Goal: Check status: Check status

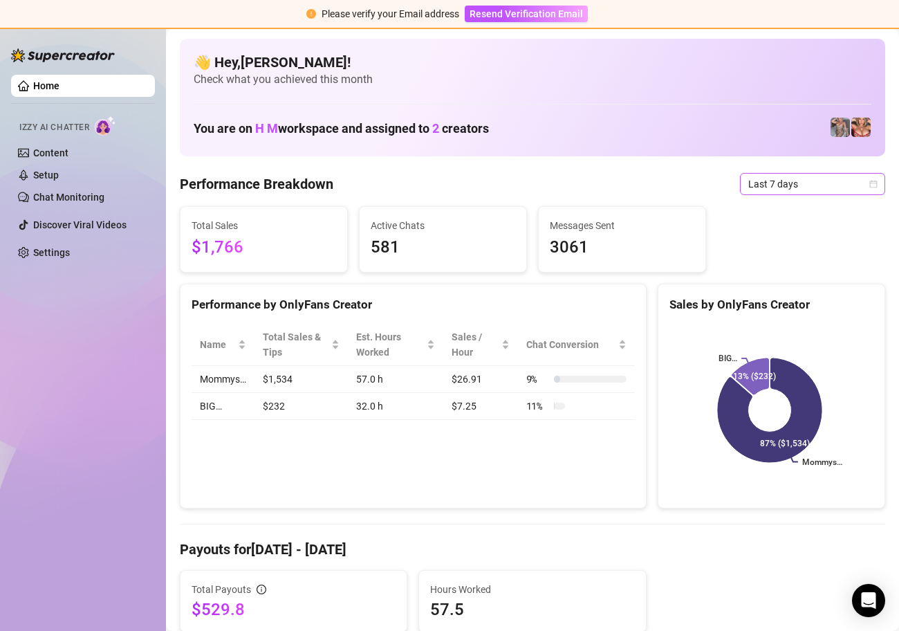
click at [870, 187] on icon "calendar" at bounding box center [874, 184] width 8 height 8
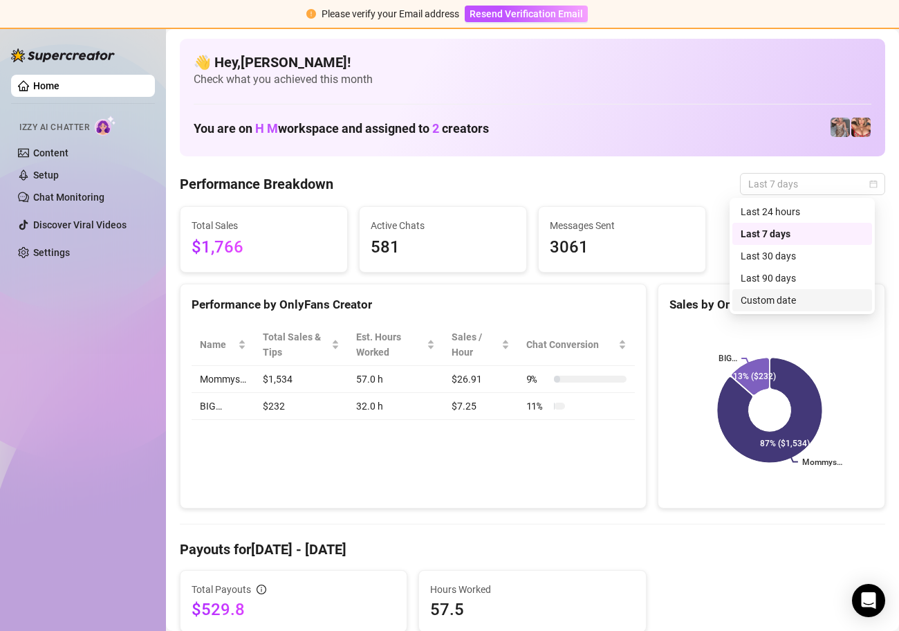
click at [800, 294] on div "Custom date" at bounding box center [802, 300] width 123 height 15
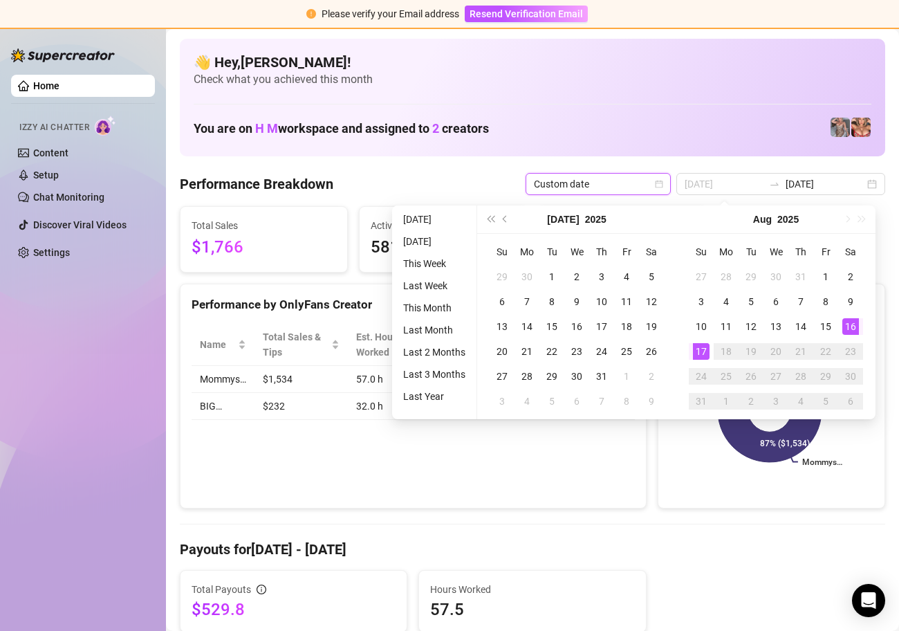
type input "[DATE]"
click at [850, 326] on div "16" at bounding box center [851, 326] width 17 height 17
click at [851, 326] on div "16" at bounding box center [851, 326] width 17 height 17
type input "[DATE]"
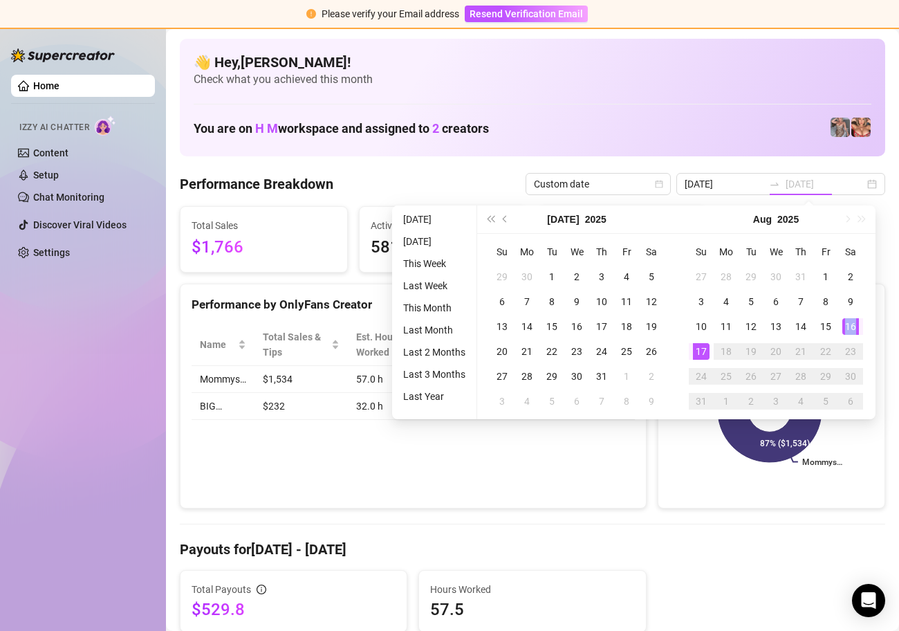
type input "[DATE]"
